Goal: Task Accomplishment & Management: Use online tool/utility

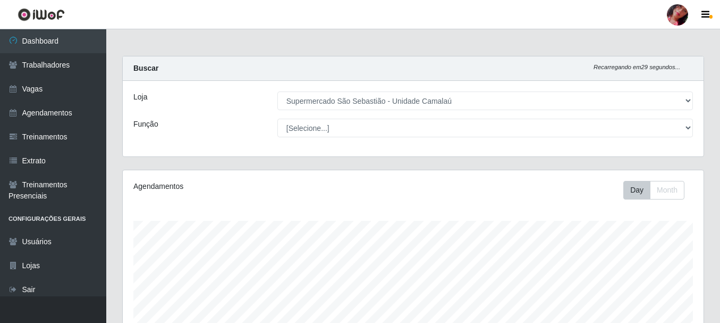
select select "165"
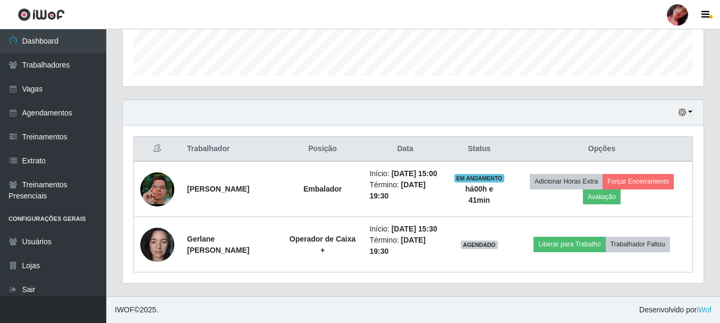
scroll to position [220, 581]
click at [673, 13] on div at bounding box center [677, 14] width 21 height 21
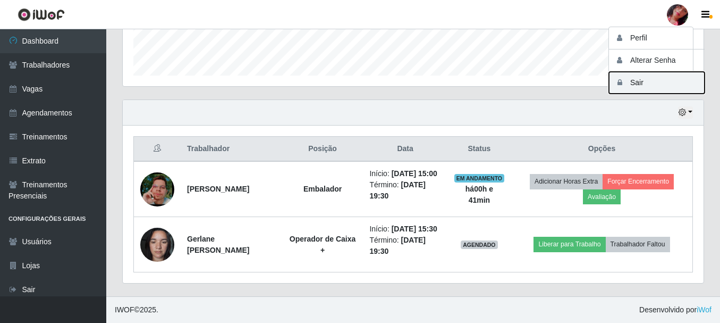
click at [657, 91] on button "Sair" at bounding box center [657, 83] width 96 height 22
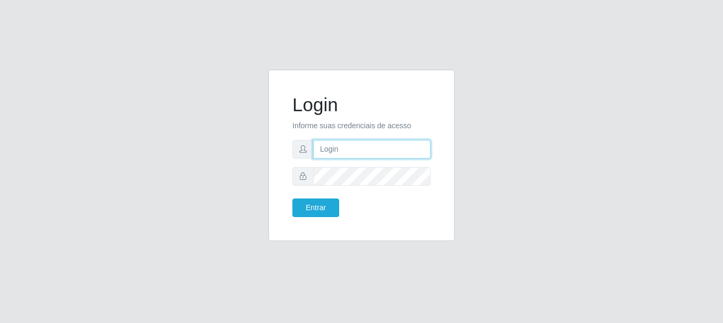
click at [386, 152] on input "text" at bounding box center [371, 149] width 117 height 19
type input "alexiafeijo11@gmail.com"
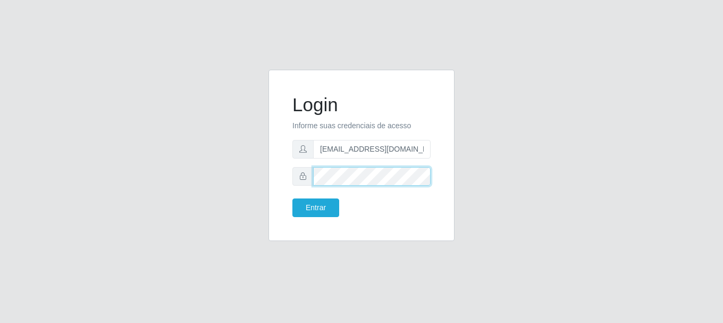
click at [292, 198] on button "Entrar" at bounding box center [315, 207] width 47 height 19
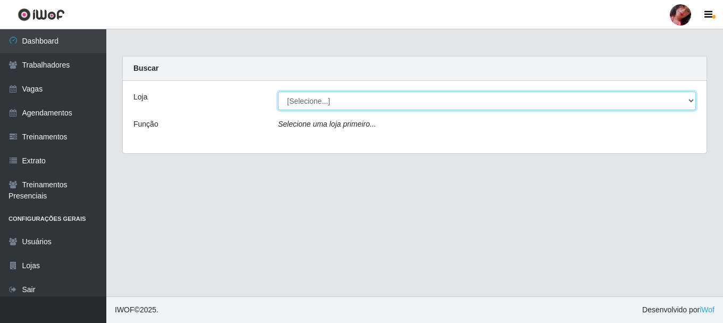
click at [333, 105] on select "[Selecione...] Supermercado São Sebastião - Unidade Camalaú" at bounding box center [487, 100] width 418 height 19
select select "165"
click at [278, 91] on select "[Selecione...] Supermercado São Sebastião - Unidade Camalaú" at bounding box center [487, 100] width 418 height 19
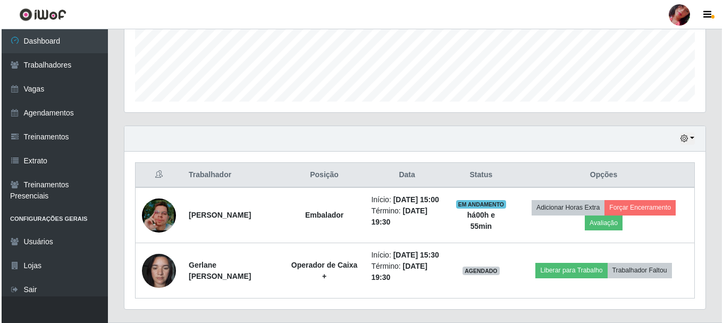
scroll to position [319, 0]
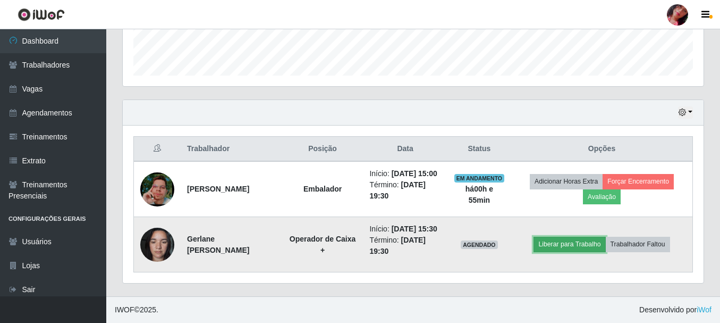
click at [587, 249] on button "Liberar para Trabalho" at bounding box center [569, 243] width 72 height 15
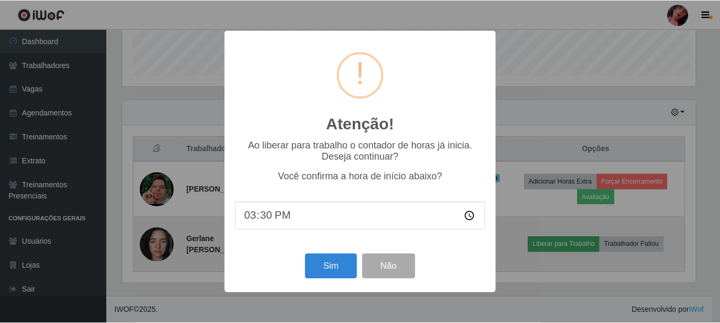
scroll to position [220, 575]
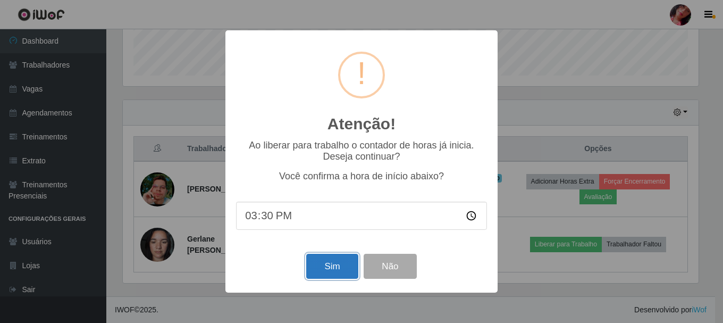
click at [320, 272] on button "Sim" at bounding box center [332, 265] width 52 height 25
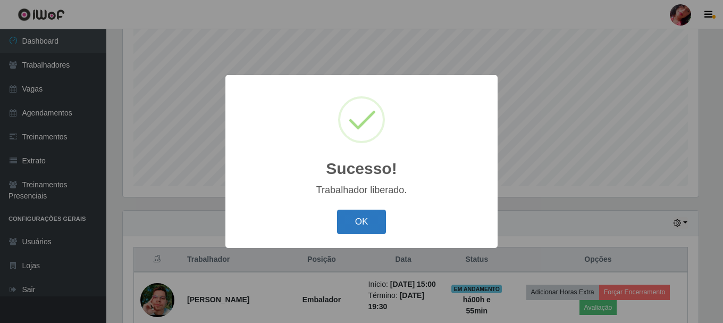
click at [346, 225] on button "OK" at bounding box center [361, 221] width 49 height 25
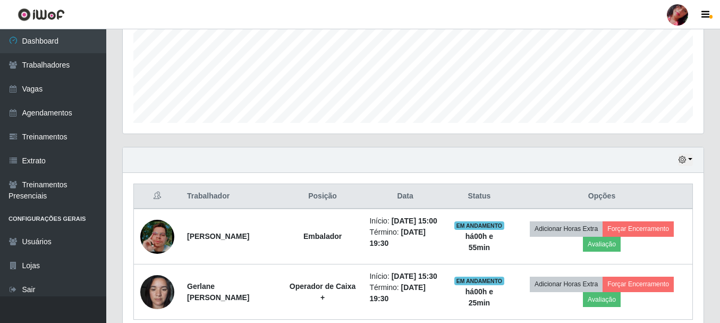
scroll to position [327, 0]
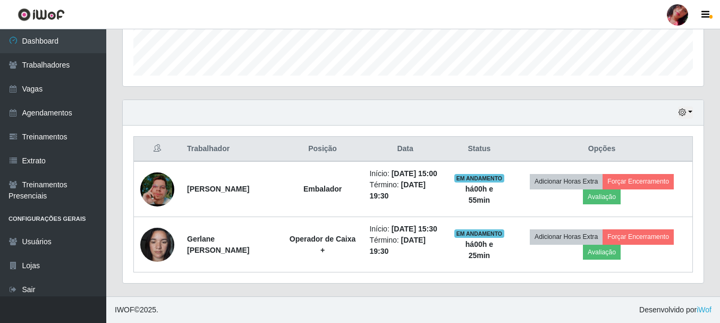
click at [679, 20] on div at bounding box center [677, 14] width 21 height 21
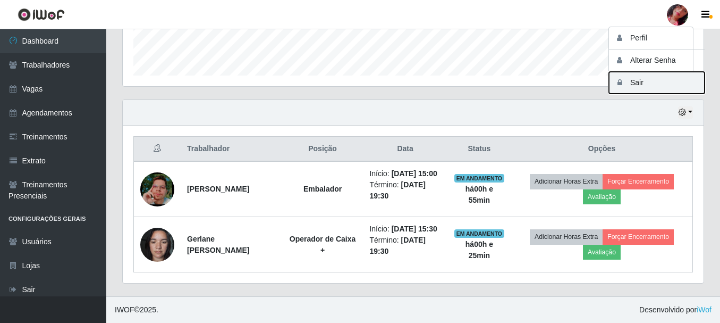
click at [640, 80] on button "Sair" at bounding box center [657, 83] width 96 height 22
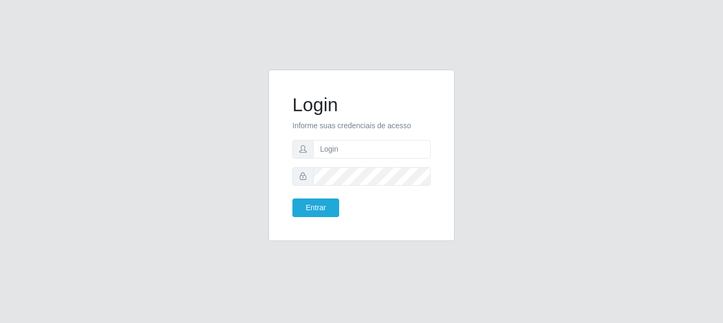
drag, startPoint x: 60, startPoint y: 191, endPoint x: 128, endPoint y: 106, distance: 108.9
click at [62, 188] on div "Login Informe suas credenciais de acesso Entrar" at bounding box center [361, 162] width 606 height 184
